Goal: Find specific page/section: Find specific page/section

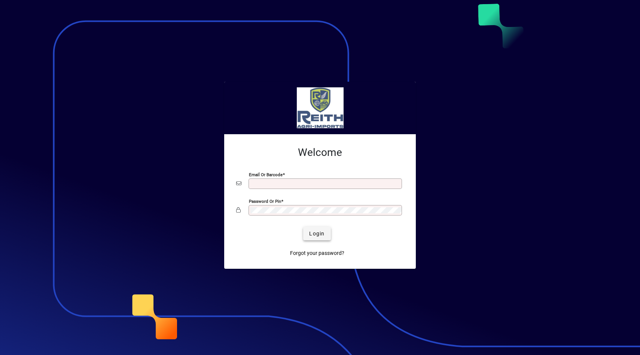
type input "**********"
click at [319, 233] on span "Login" at bounding box center [316, 234] width 15 height 8
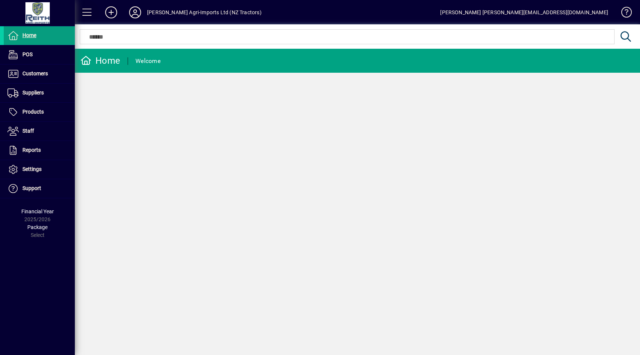
click at [86, 10] on span at bounding box center [87, 12] width 18 height 18
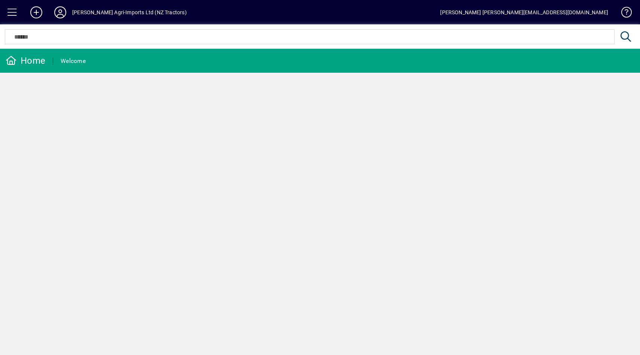
click at [11, 10] on span at bounding box center [12, 12] width 18 height 18
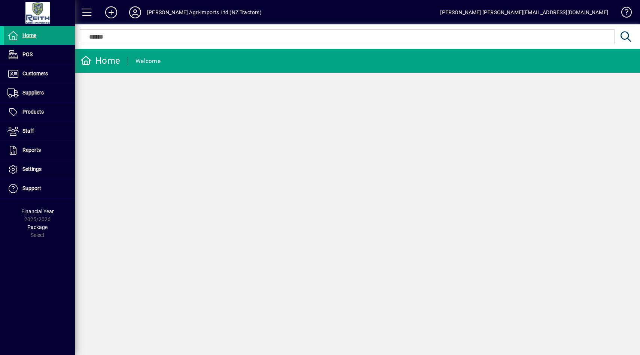
click at [142, 10] on icon at bounding box center [135, 12] width 15 height 12
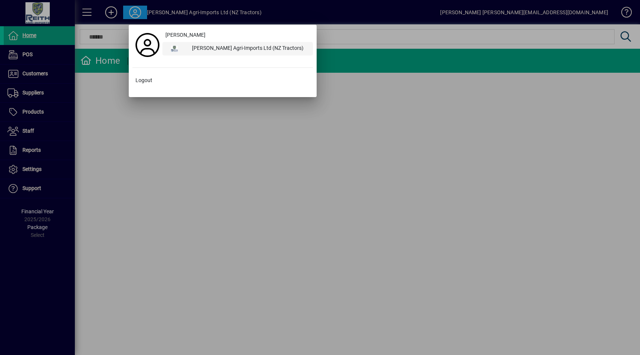
click at [191, 48] on div "[PERSON_NAME] Agri-Imports Ltd (NZ Tractors)" at bounding box center [249, 48] width 127 height 13
click at [45, 199] on div at bounding box center [320, 177] width 640 height 355
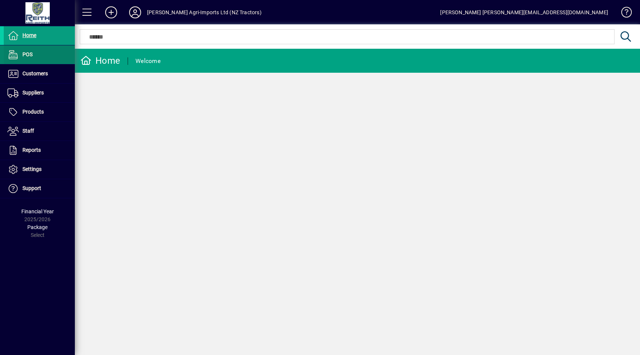
click at [43, 53] on span at bounding box center [39, 55] width 71 height 18
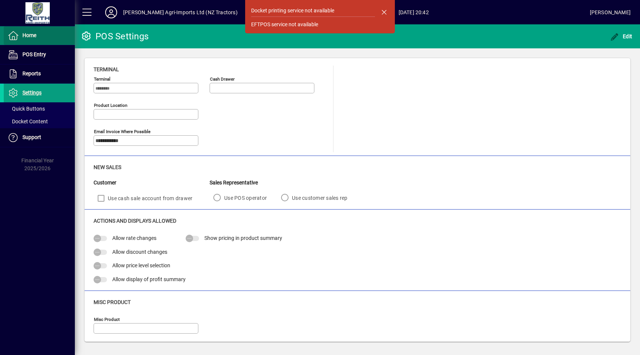
click at [37, 41] on span at bounding box center [39, 36] width 71 height 18
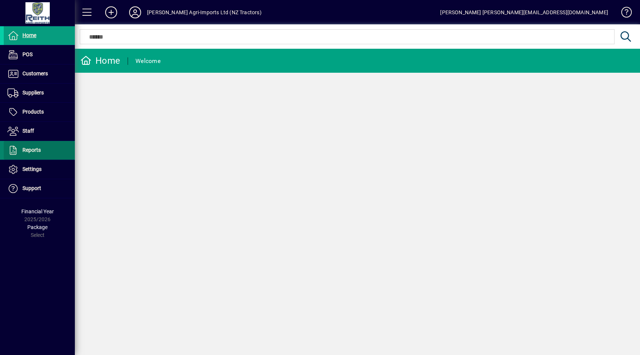
click at [37, 149] on span "Reports" at bounding box center [31, 150] width 18 height 6
